Goal: Task Accomplishment & Management: Use online tool/utility

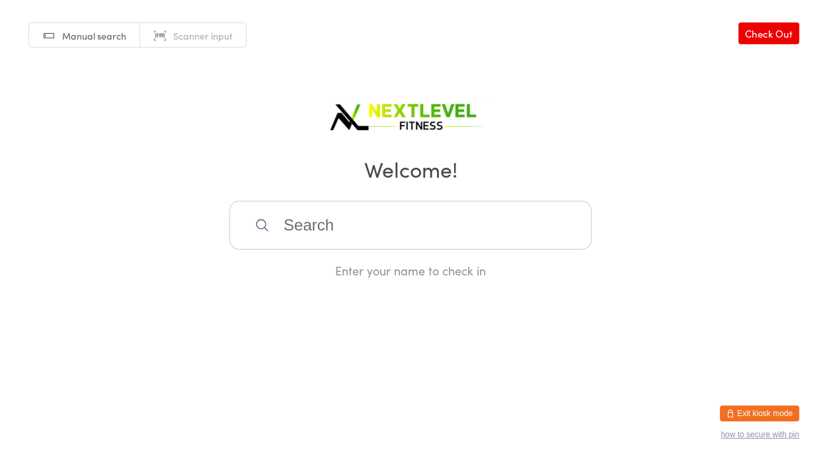
click at [400, 224] on input "search" at bounding box center [410, 225] width 362 height 49
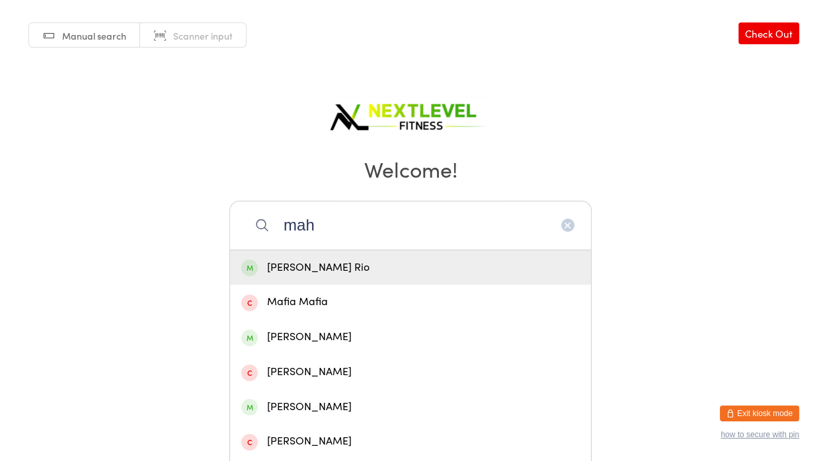
type input "mah"
click at [383, 270] on div "[PERSON_NAME] Rio" at bounding box center [410, 268] width 338 height 18
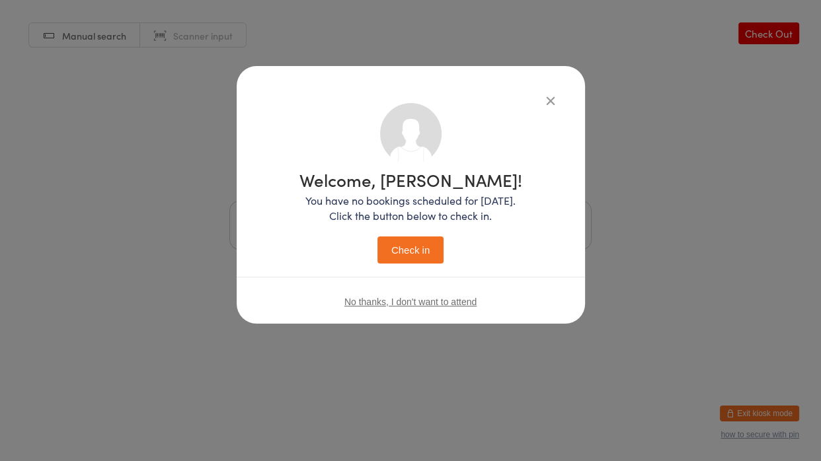
click at [408, 245] on button "Check in" at bounding box center [410, 250] width 66 height 27
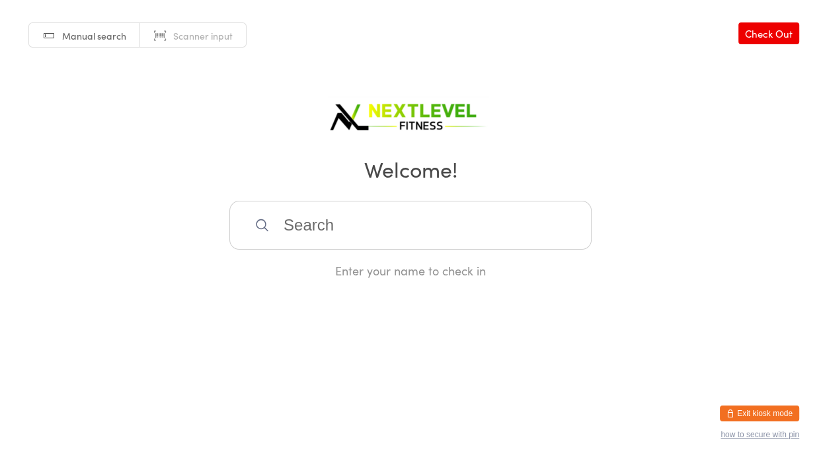
click at [362, 230] on input "search" at bounding box center [410, 225] width 362 height 49
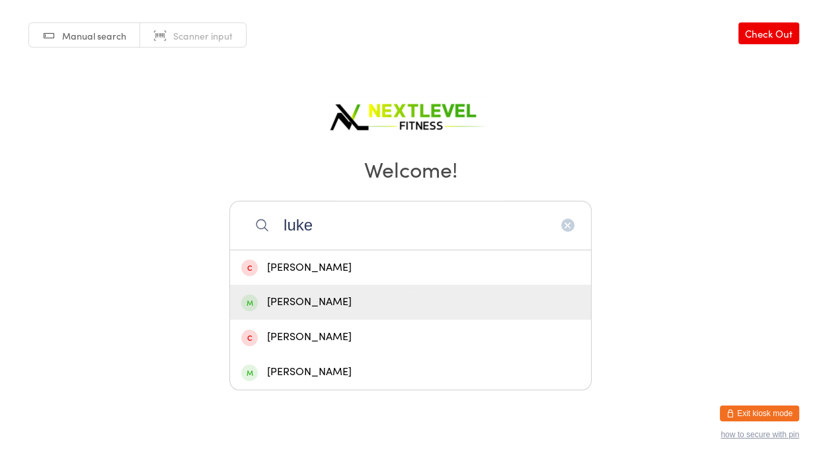
type input "luke"
click at [291, 304] on div "[PERSON_NAME]" at bounding box center [410, 302] width 338 height 18
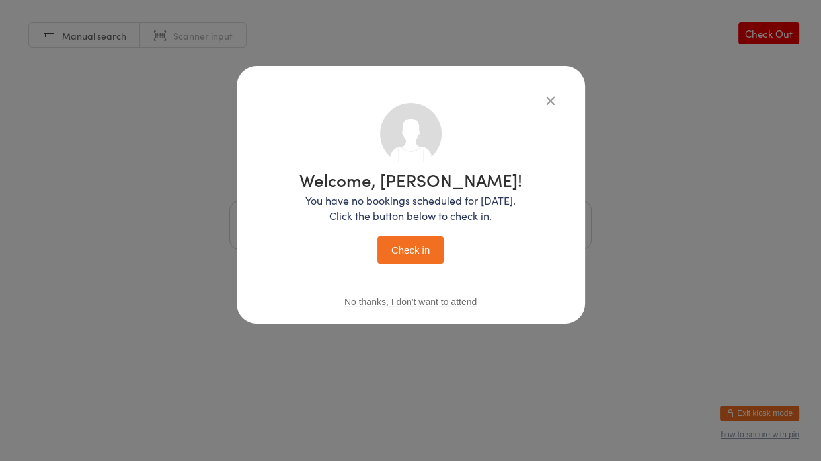
click at [420, 247] on button "Check in" at bounding box center [410, 250] width 66 height 27
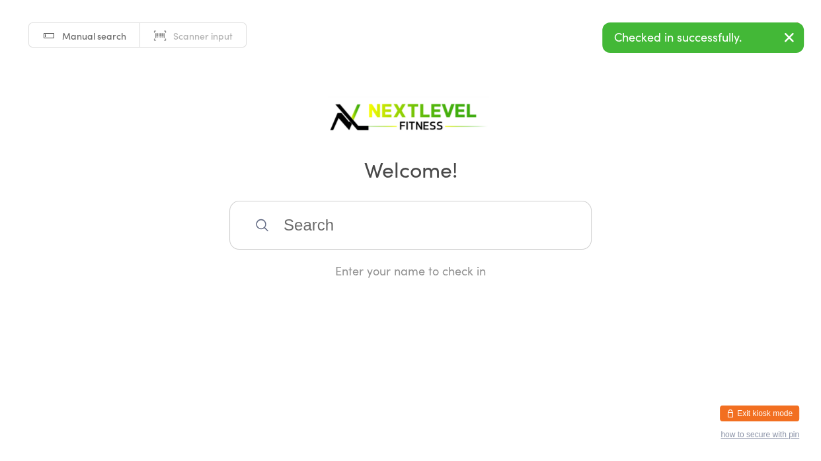
click at [416, 243] on input "search" at bounding box center [410, 225] width 362 height 49
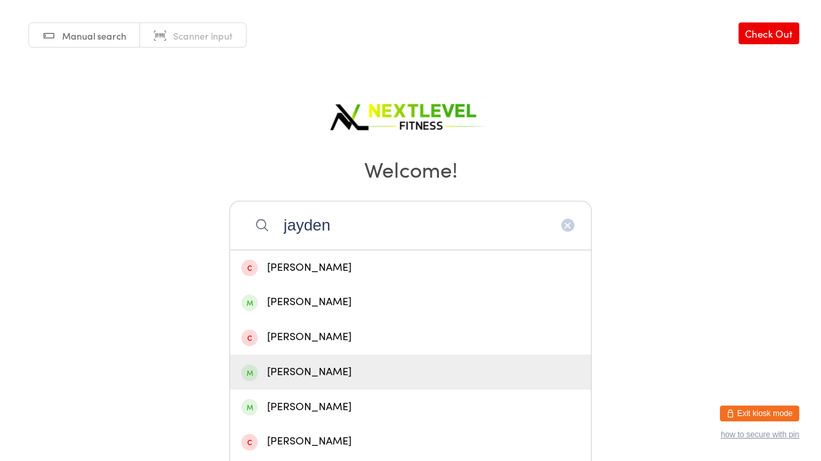
type input "jayden"
click at [333, 364] on div "[PERSON_NAME]" at bounding box center [410, 372] width 338 height 18
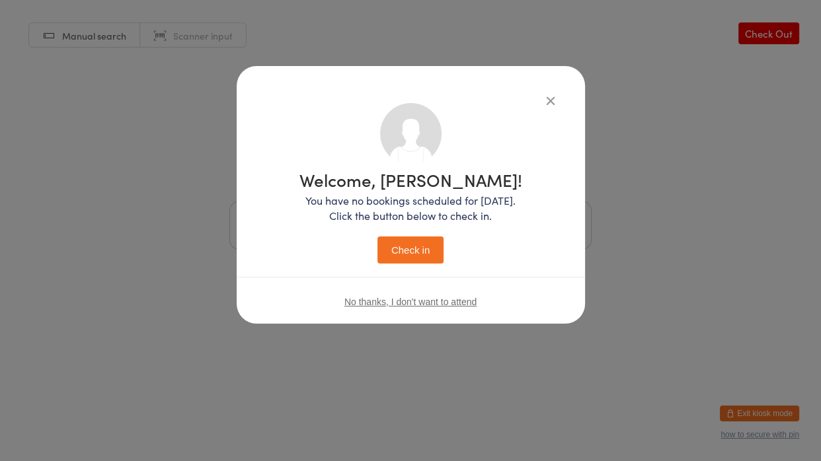
click at [411, 256] on button "Check in" at bounding box center [410, 250] width 66 height 27
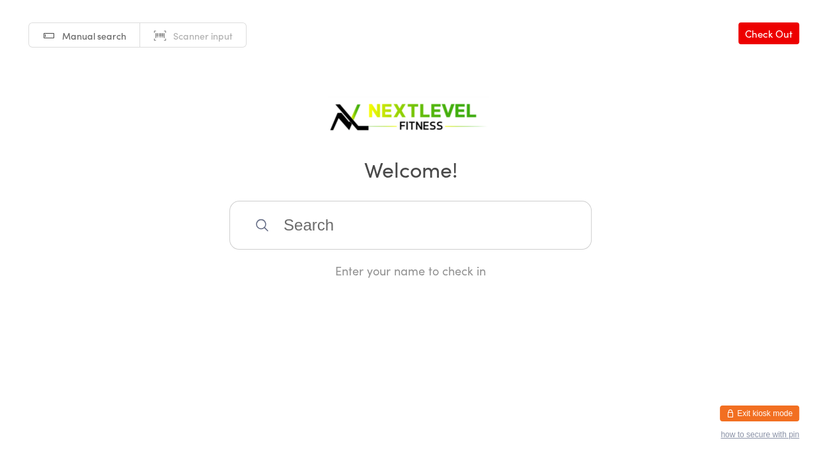
click at [407, 253] on div "Enter your name to check in" at bounding box center [410, 240] width 362 height 78
click at [400, 237] on input "search" at bounding box center [410, 225] width 362 height 49
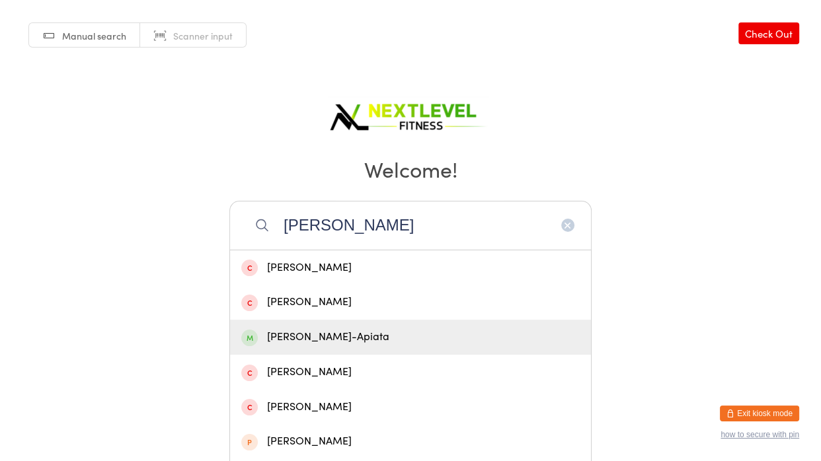
type input "[PERSON_NAME]"
click at [350, 326] on div "[PERSON_NAME]-Apiata" at bounding box center [410, 337] width 361 height 35
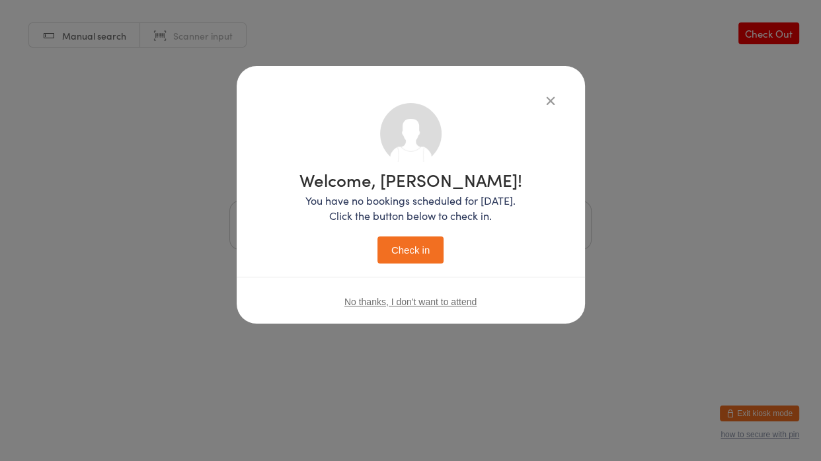
click at [404, 248] on button "Check in" at bounding box center [410, 250] width 66 height 27
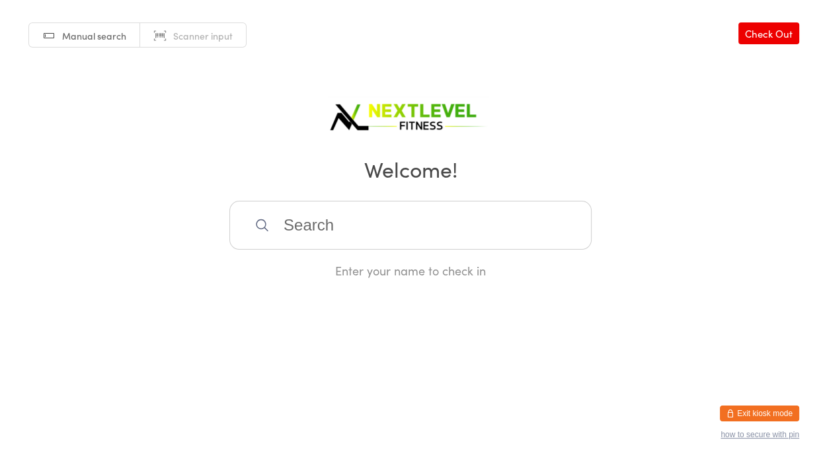
click at [382, 228] on input "search" at bounding box center [410, 225] width 362 height 49
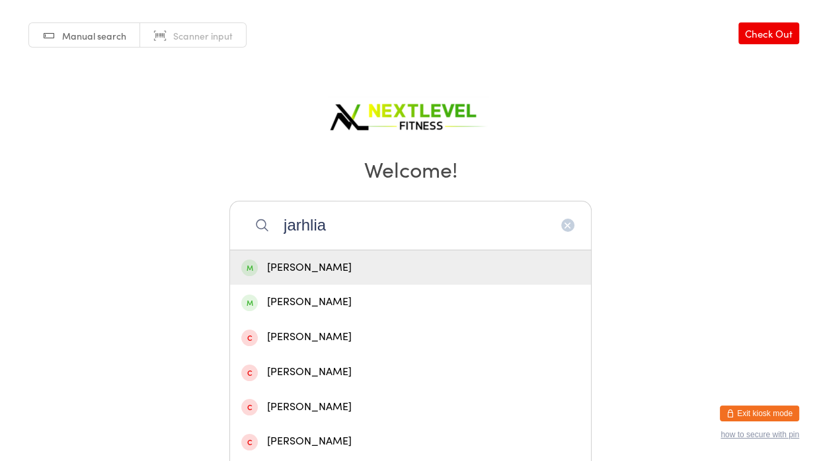
type input "jarhlia"
click at [346, 279] on div "[PERSON_NAME]" at bounding box center [410, 267] width 361 height 35
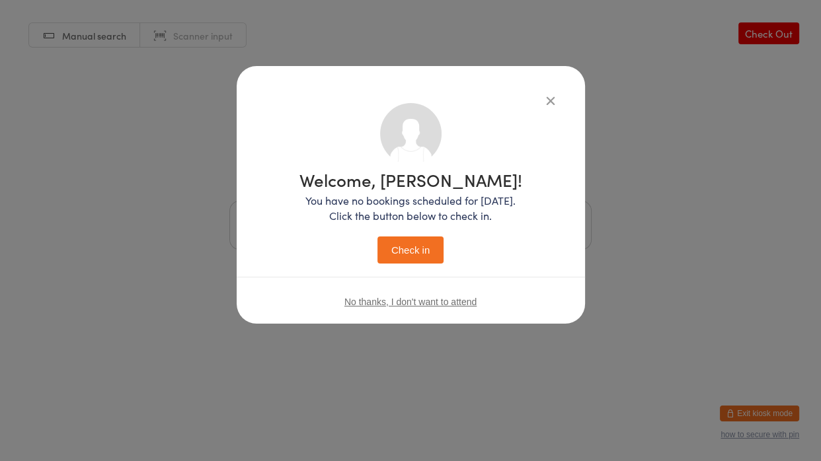
click at [397, 260] on button "Check in" at bounding box center [410, 250] width 66 height 27
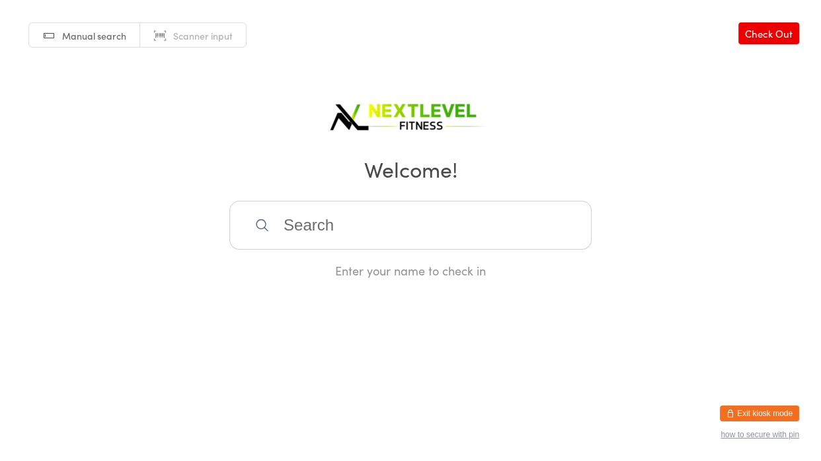
click at [397, 260] on div "Enter your name to check in" at bounding box center [410, 240] width 362 height 78
click at [287, 234] on input "search" at bounding box center [410, 225] width 362 height 49
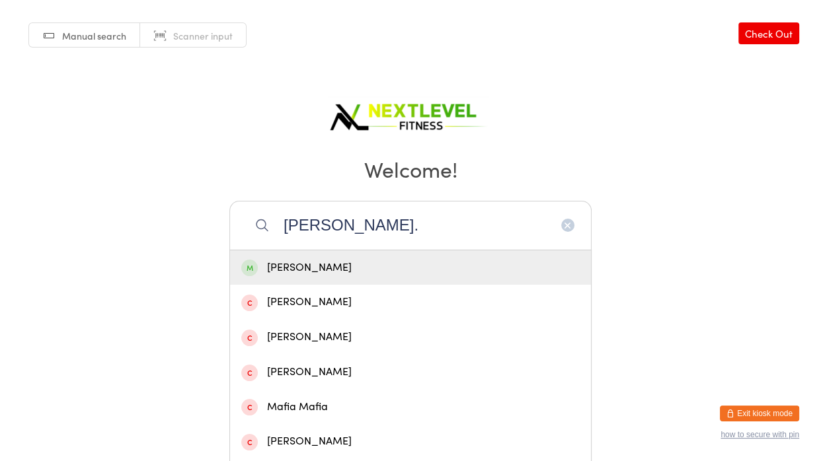
type input "[PERSON_NAME]."
click at [299, 265] on div "[PERSON_NAME]" at bounding box center [410, 268] width 338 height 18
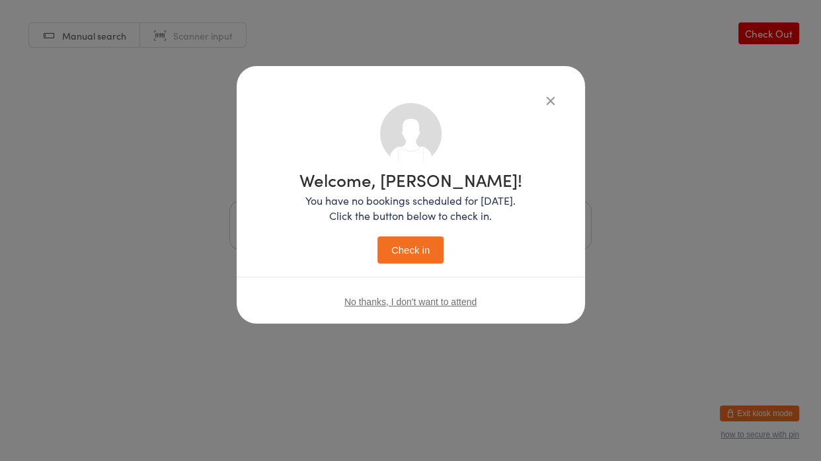
click at [406, 252] on button "Check in" at bounding box center [410, 250] width 66 height 27
